Goal: Information Seeking & Learning: Understand process/instructions

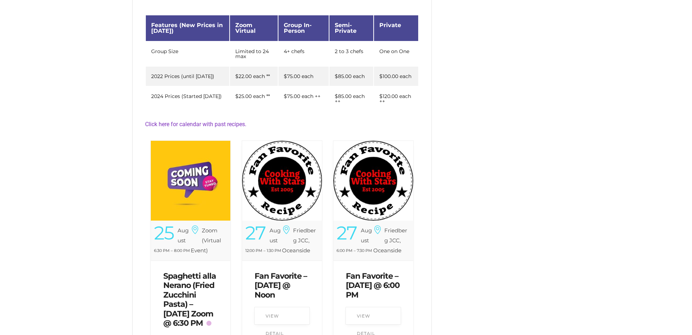
scroll to position [170, 0]
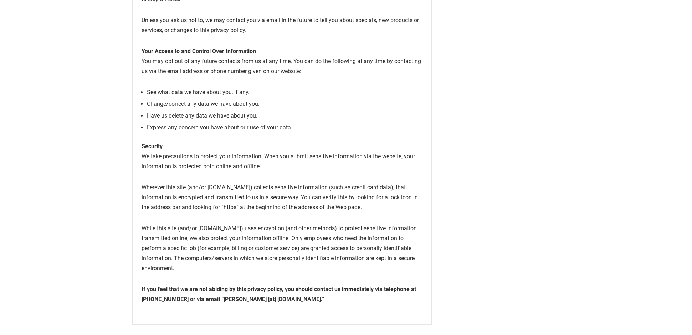
scroll to position [263, 0]
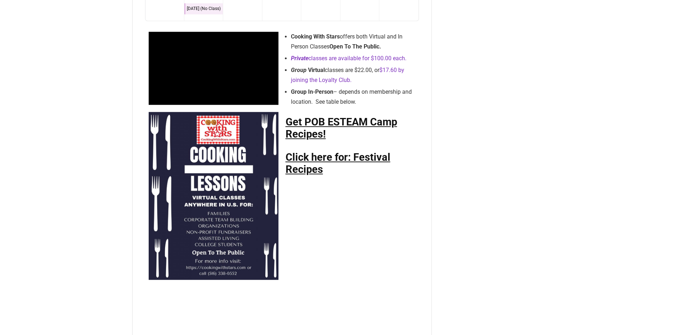
scroll to position [1288, 0]
